Goal: Information Seeking & Learning: Learn about a topic

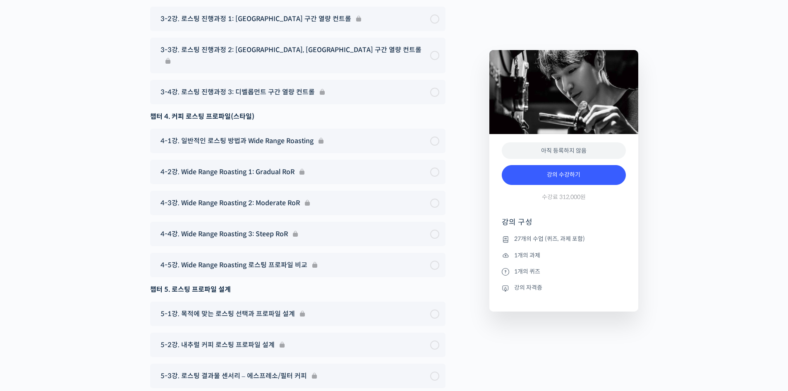
drag, startPoint x: 44, startPoint y: 72, endPoint x: 48, endPoint y: 69, distance: 5.6
drag, startPoint x: 44, startPoint y: 171, endPoint x: 117, endPoint y: 215, distance: 85.4
drag, startPoint x: 164, startPoint y: 263, endPoint x: 155, endPoint y: 260, distance: 9.5
drag, startPoint x: 55, startPoint y: 172, endPoint x: 52, endPoint y: 146, distance: 25.5
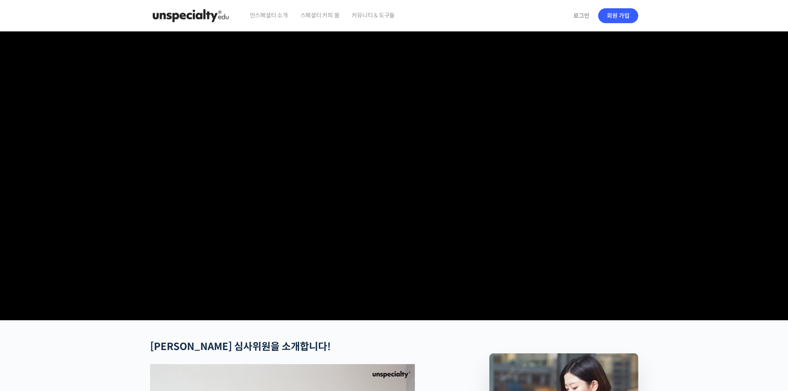
click at [178, 15] on img at bounding box center [190, 15] width 81 height 25
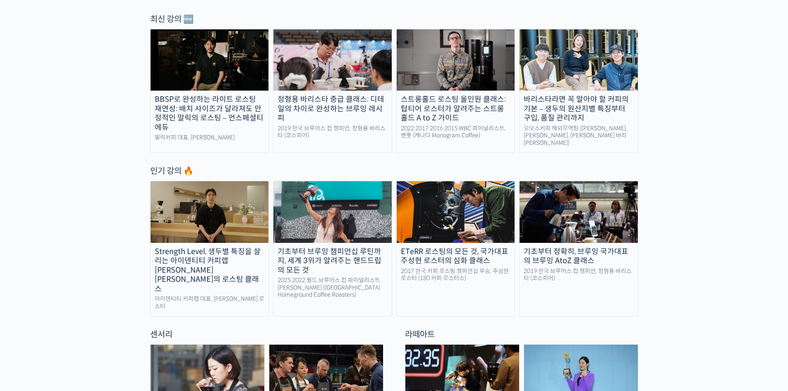
scroll to position [386, 0]
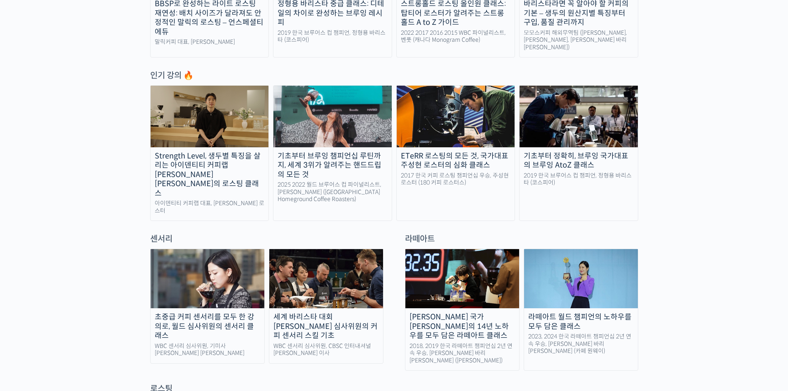
click at [349, 266] on img at bounding box center [326, 278] width 114 height 59
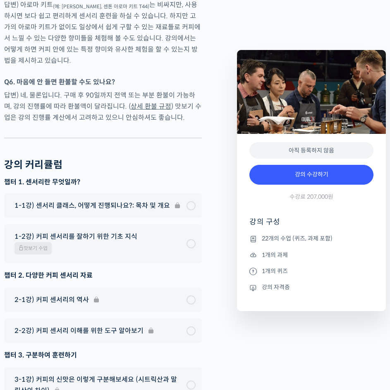
scroll to position [4576, 0]
